Goal: Task Accomplishment & Management: Manage account settings

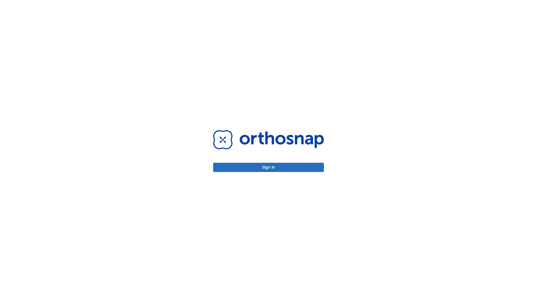
click at [268, 167] on button "Sign in" at bounding box center [268, 167] width 111 height 9
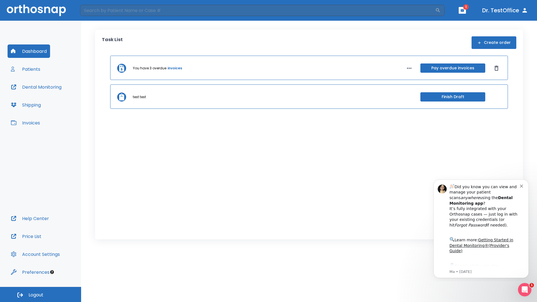
click at [41, 294] on span "Logout" at bounding box center [36, 295] width 15 height 6
